Goal: Book appointment/travel/reservation

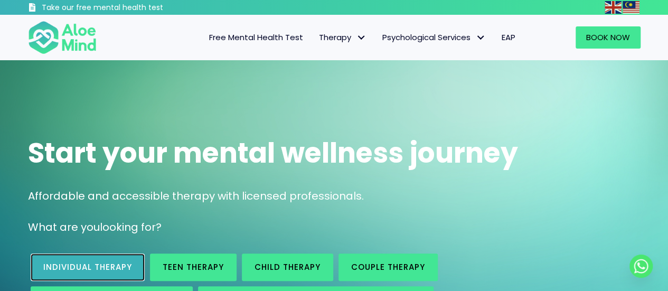
click at [104, 267] on span "Individual therapy" at bounding box center [87, 266] width 89 height 11
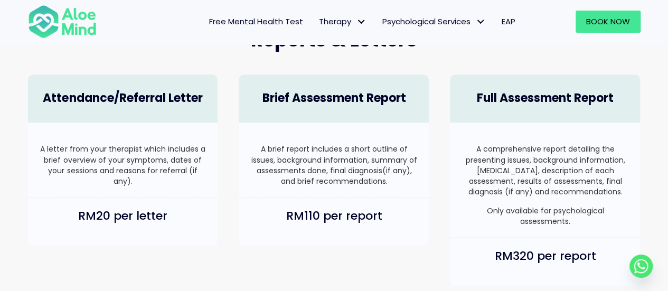
scroll to position [686, 0]
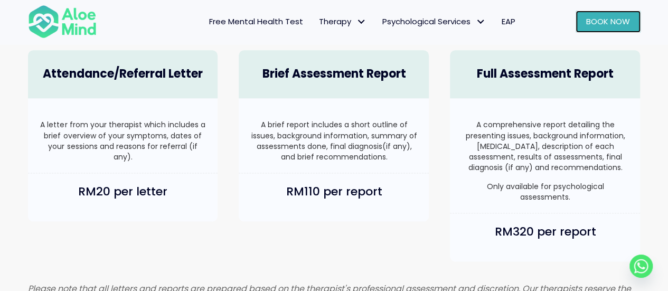
click at [610, 21] on span "Book Now" at bounding box center [608, 21] width 44 height 11
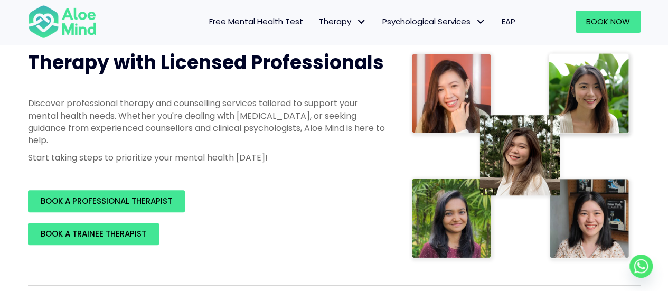
scroll to position [158, 0]
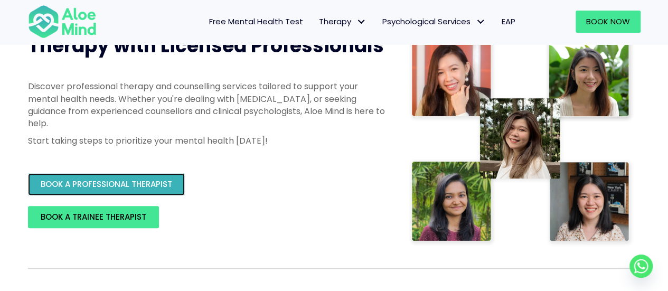
click at [117, 185] on span "BOOK A PROFESSIONAL THERAPIST" at bounding box center [106, 183] width 131 height 11
